Goal: Information Seeking & Learning: Learn about a topic

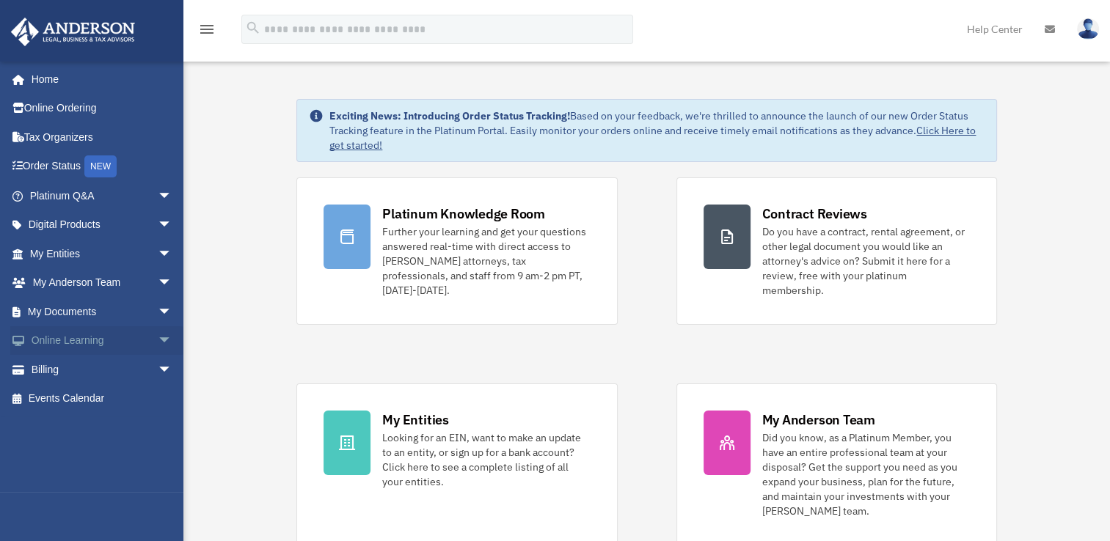
click at [158, 340] on span "arrow_drop_down" at bounding box center [172, 341] width 29 height 30
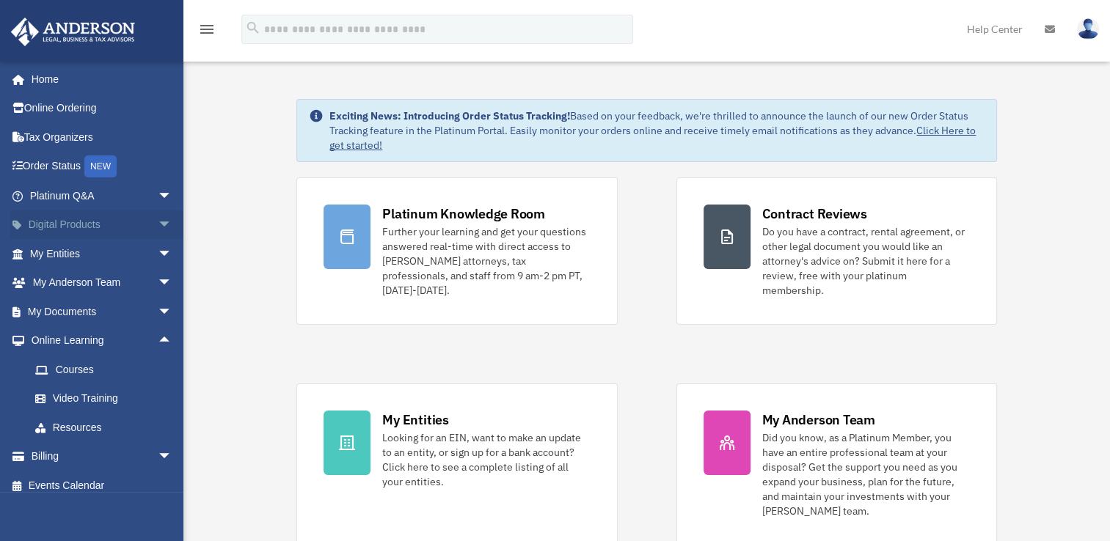
click at [158, 227] on span "arrow_drop_down" at bounding box center [172, 225] width 29 height 30
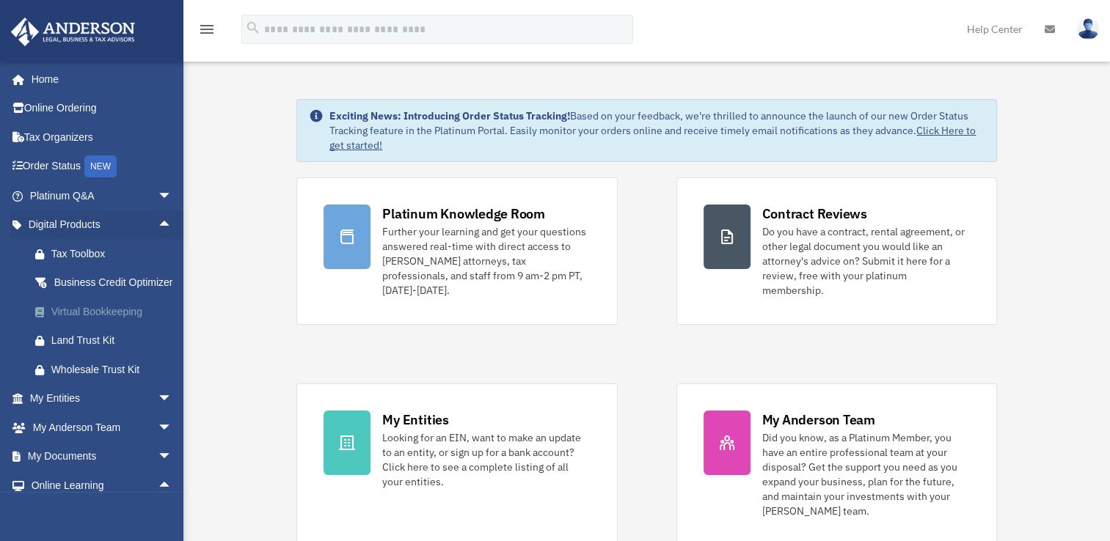
click at [73, 321] on div "Virtual Bookkeeping" at bounding box center [113, 312] width 125 height 18
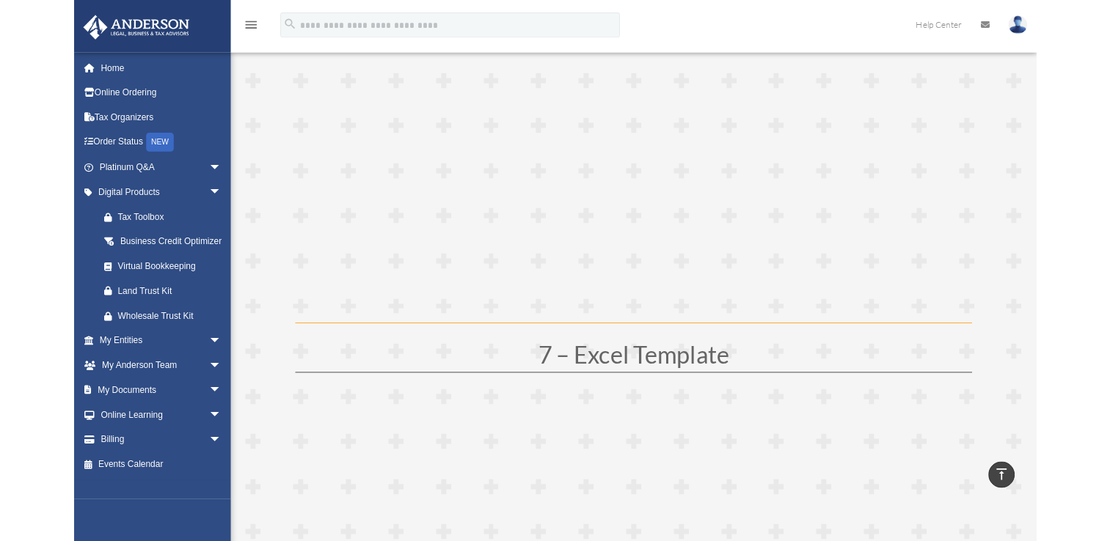
scroll to position [3007, 0]
